Goal: Book appointment/travel/reservation

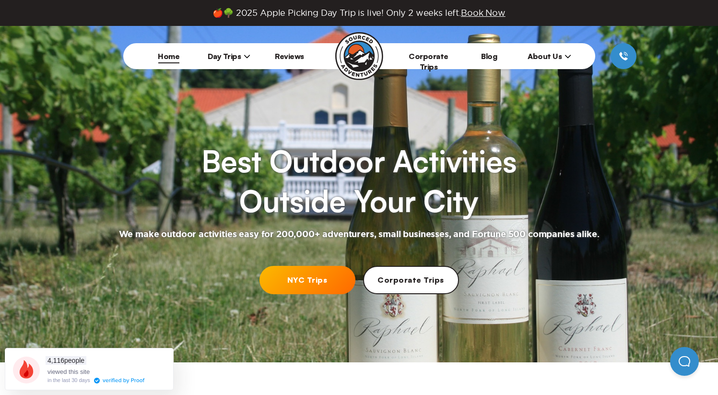
click at [232, 55] on span "Day Trips" at bounding box center [229, 56] width 43 height 10
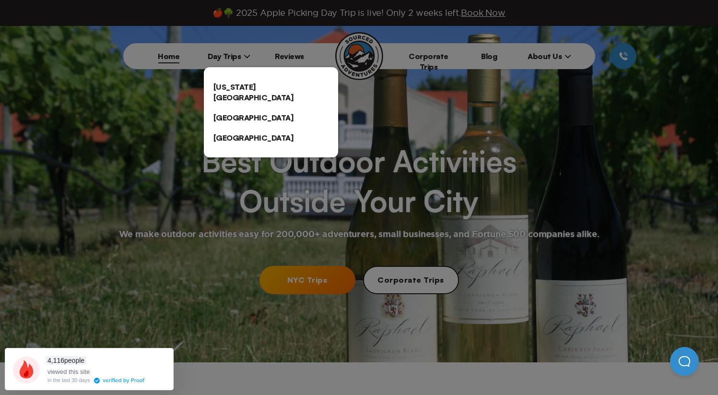
click at [235, 90] on link "[US_STATE][GEOGRAPHIC_DATA]" at bounding box center [271, 92] width 134 height 31
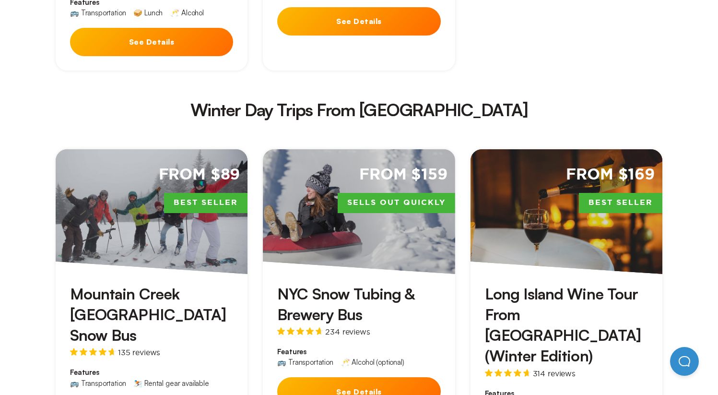
scroll to position [1668, 0]
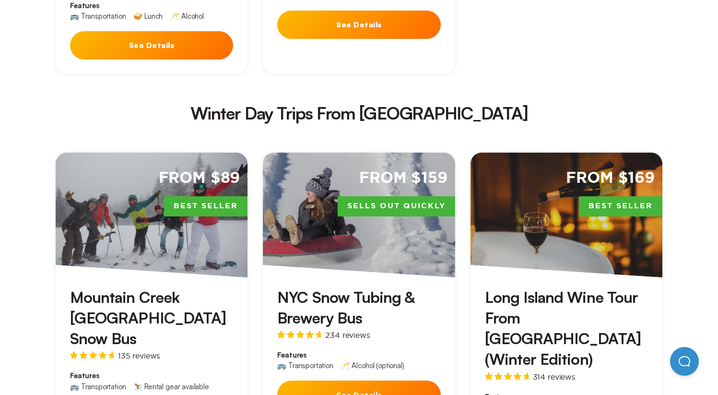
click at [160, 277] on div "[GEOGRAPHIC_DATA] [GEOGRAPHIC_DATA] Snow Bus 135 reviews Features 🚌 Transportat…" at bounding box center [152, 360] width 192 height 167
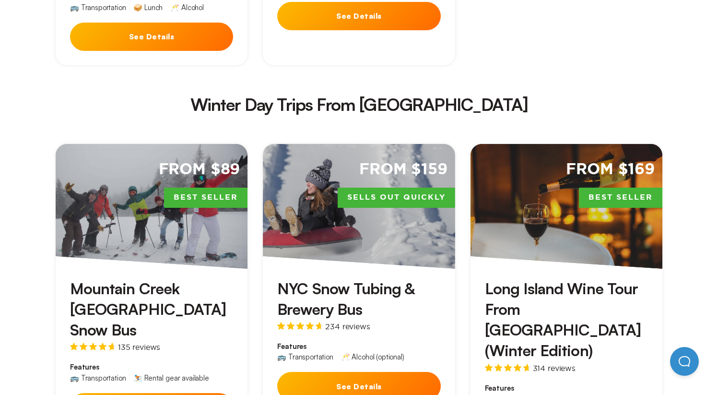
click at [399, 322] on div "234 reviews" at bounding box center [358, 326] width 163 height 9
